Goal: Navigation & Orientation: Find specific page/section

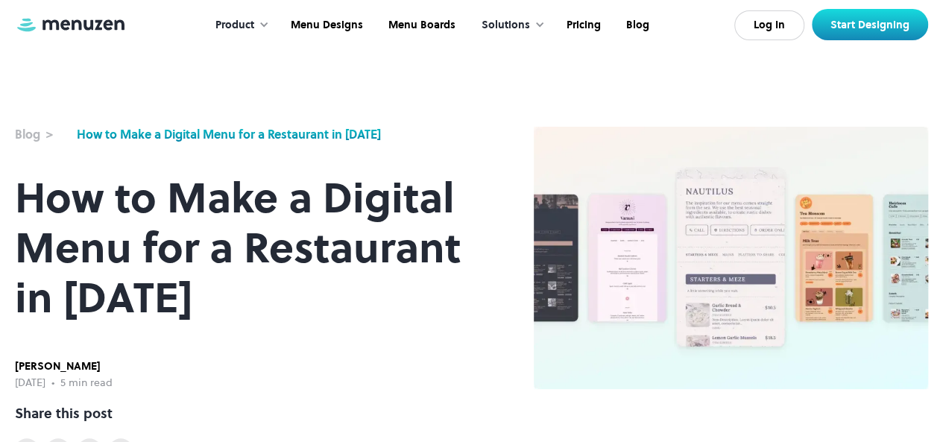
scroll to position [2, 0]
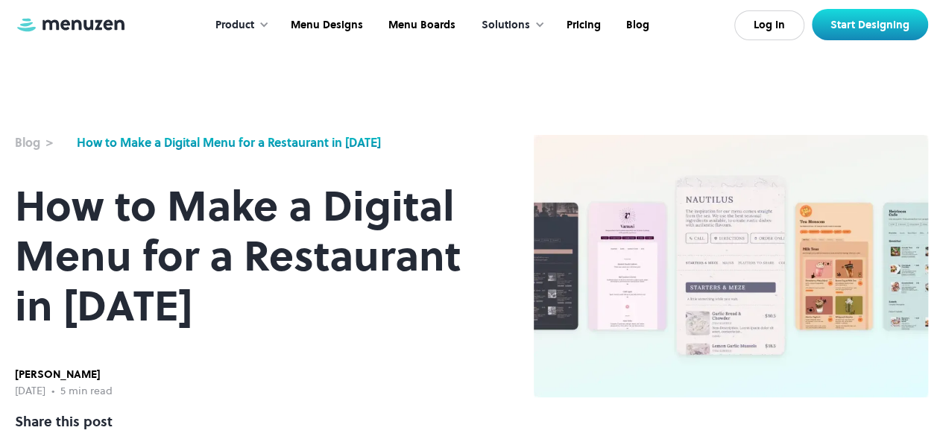
click at [632, 283] on img at bounding box center [730, 266] width 394 height 262
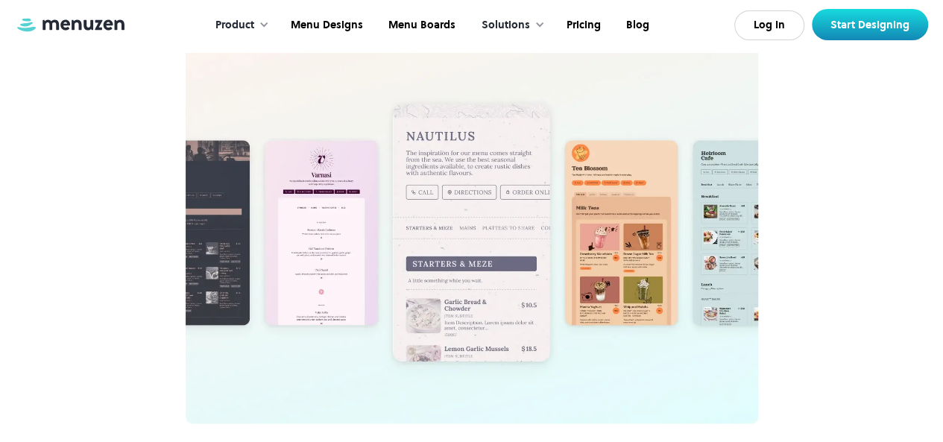
scroll to position [1027, 0]
click at [325, 215] on img at bounding box center [472, 231] width 572 height 381
click at [325, 23] on link "Menu Designs" at bounding box center [325, 25] width 98 height 46
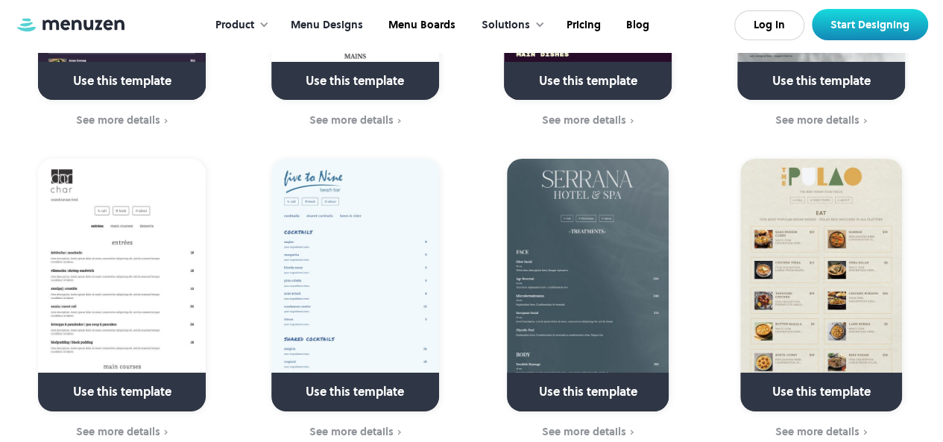
scroll to position [2425, 0]
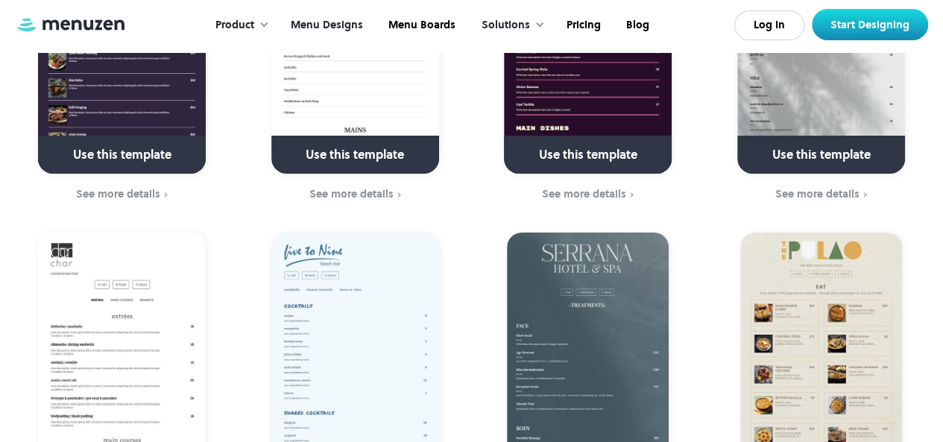
click at [805, 308] on img at bounding box center [821, 358] width 162 height 253
